Goal: Task Accomplishment & Management: Manage account settings

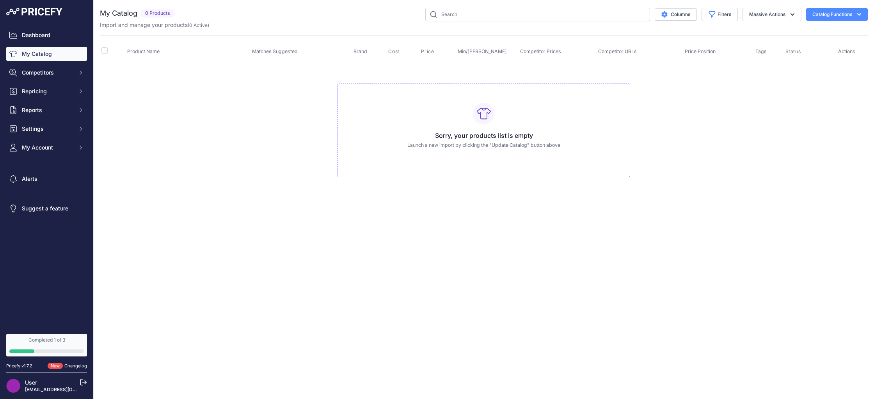
click at [819, 19] on button "Catalog Functions" at bounding box center [837, 14] width 62 height 12
click at [728, 156] on td "Sorry, your products list is empty Launch a new import by clicking the "Update …" at bounding box center [484, 127] width 768 height 132
click at [491, 131] on h3 "Sorry, your products list is empty" at bounding box center [483, 135] width 279 height 9
click at [788, 18] on button "Massive Actions" at bounding box center [772, 14] width 59 height 13
click at [793, 18] on icon "button" at bounding box center [793, 15] width 8 height 8
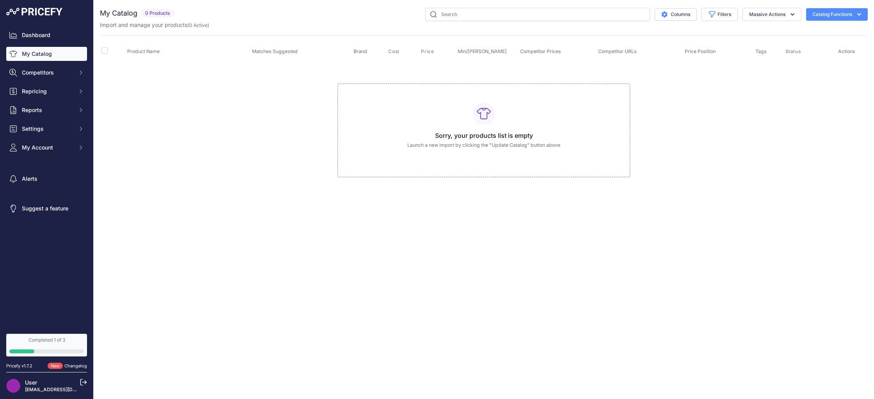
click at [819, 17] on button "Catalog Functions" at bounding box center [837, 14] width 62 height 12
click at [811, 64] on link "Update Catalog" at bounding box center [823, 59] width 87 height 14
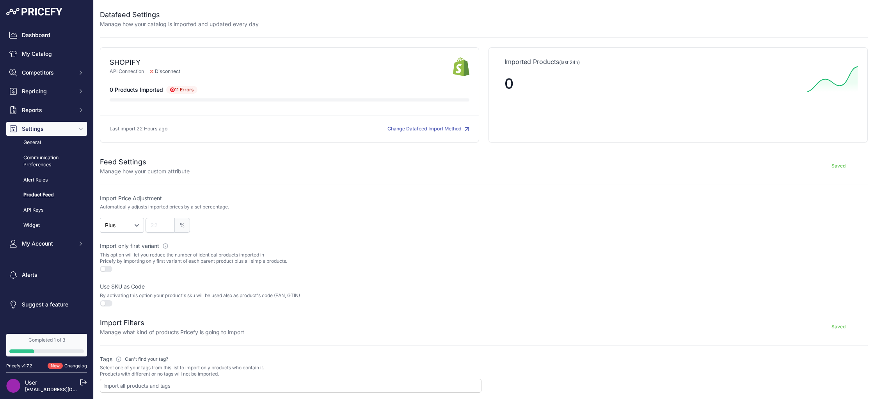
click at [182, 90] on span "11 Errors" at bounding box center [181, 90] width 31 height 8
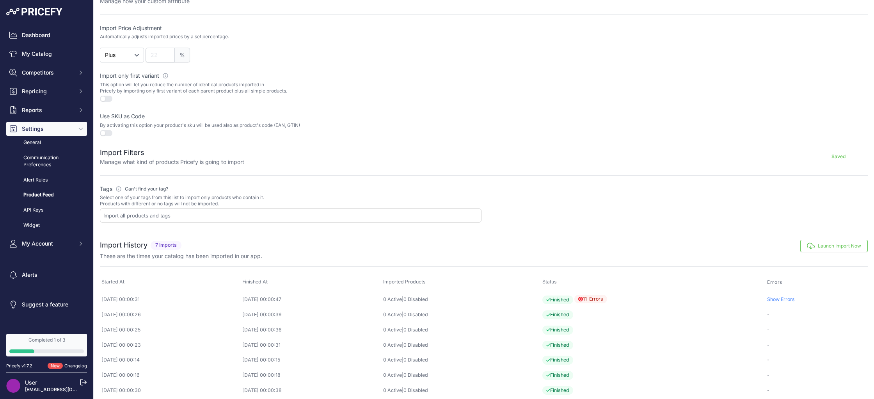
scroll to position [176, 0]
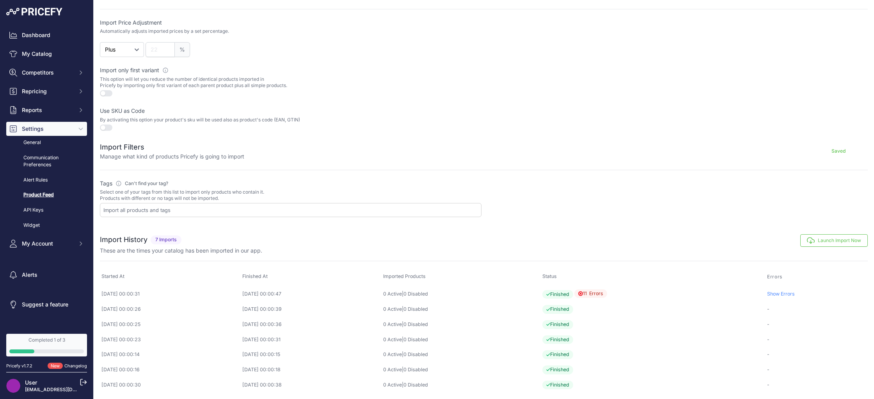
click at [785, 295] on link "Show Errors" at bounding box center [781, 294] width 28 height 6
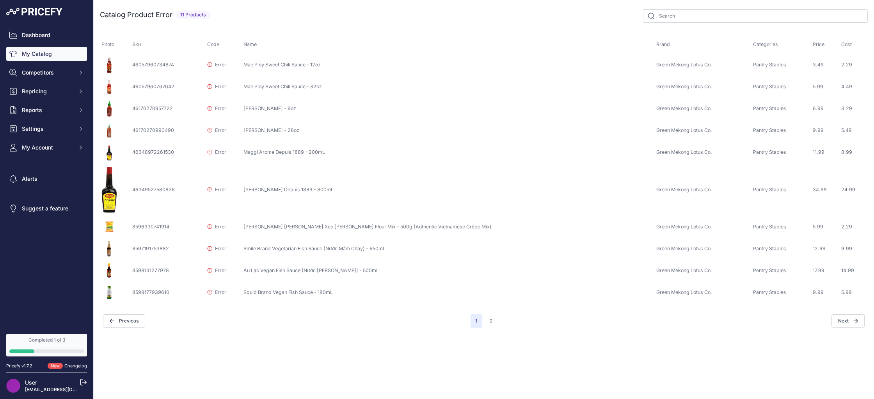
click at [845, 323] on button "Next" at bounding box center [848, 320] width 33 height 13
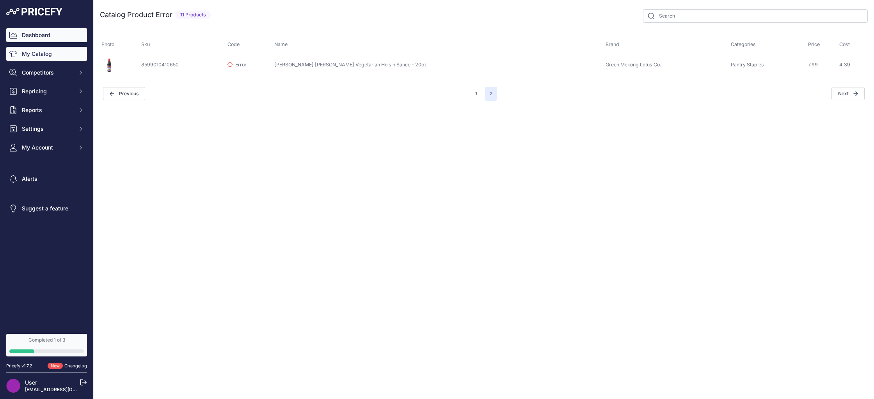
click at [54, 39] on link "Dashboard" at bounding box center [46, 35] width 81 height 14
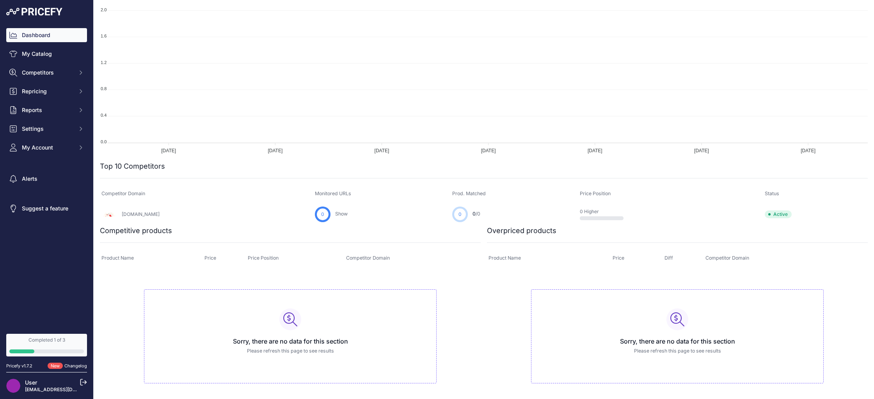
scroll to position [55, 0]
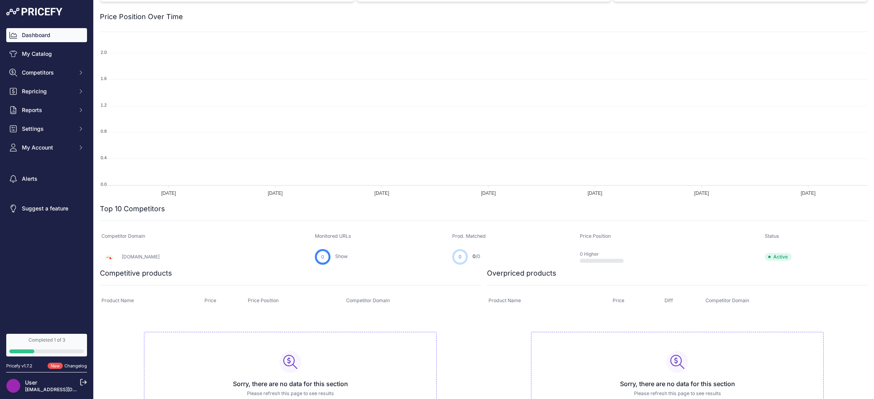
click at [64, 36] on link "Dashboard" at bounding box center [46, 35] width 81 height 14
